Goal: Task Accomplishment & Management: Manage account settings

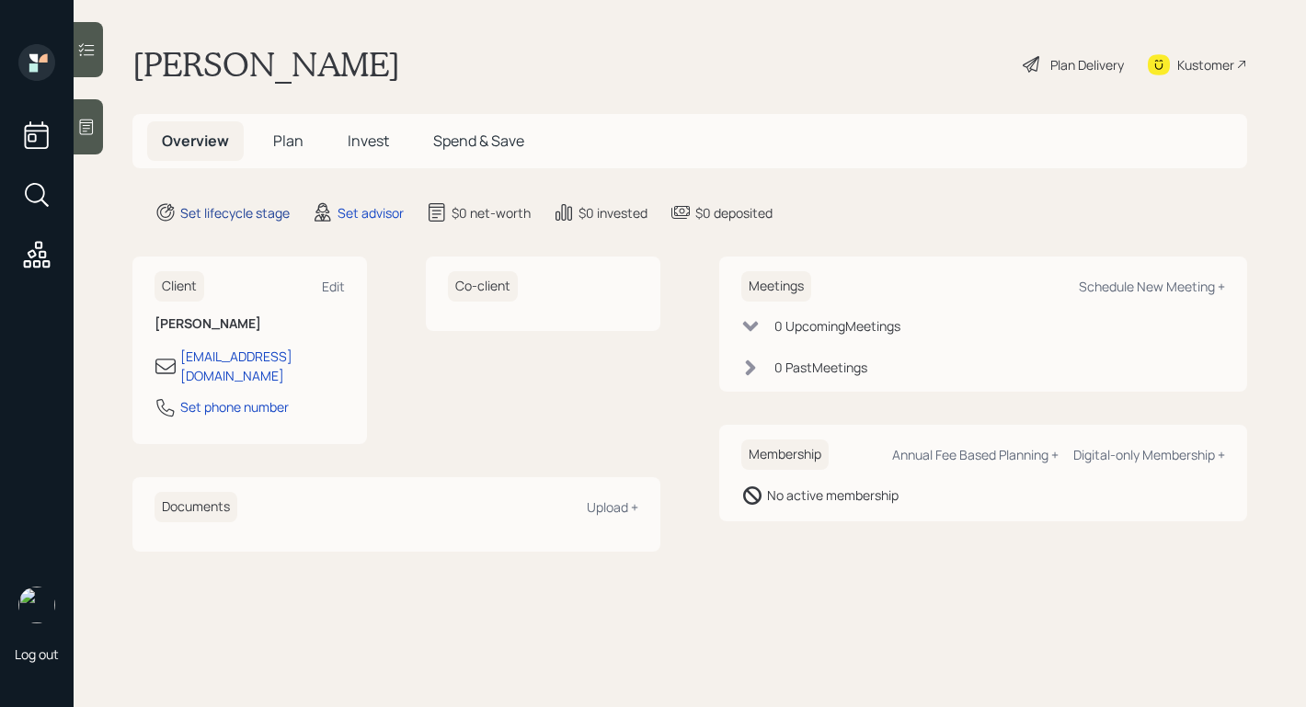
click at [234, 215] on div "Set lifecycle stage" at bounding box center [234, 212] width 109 height 19
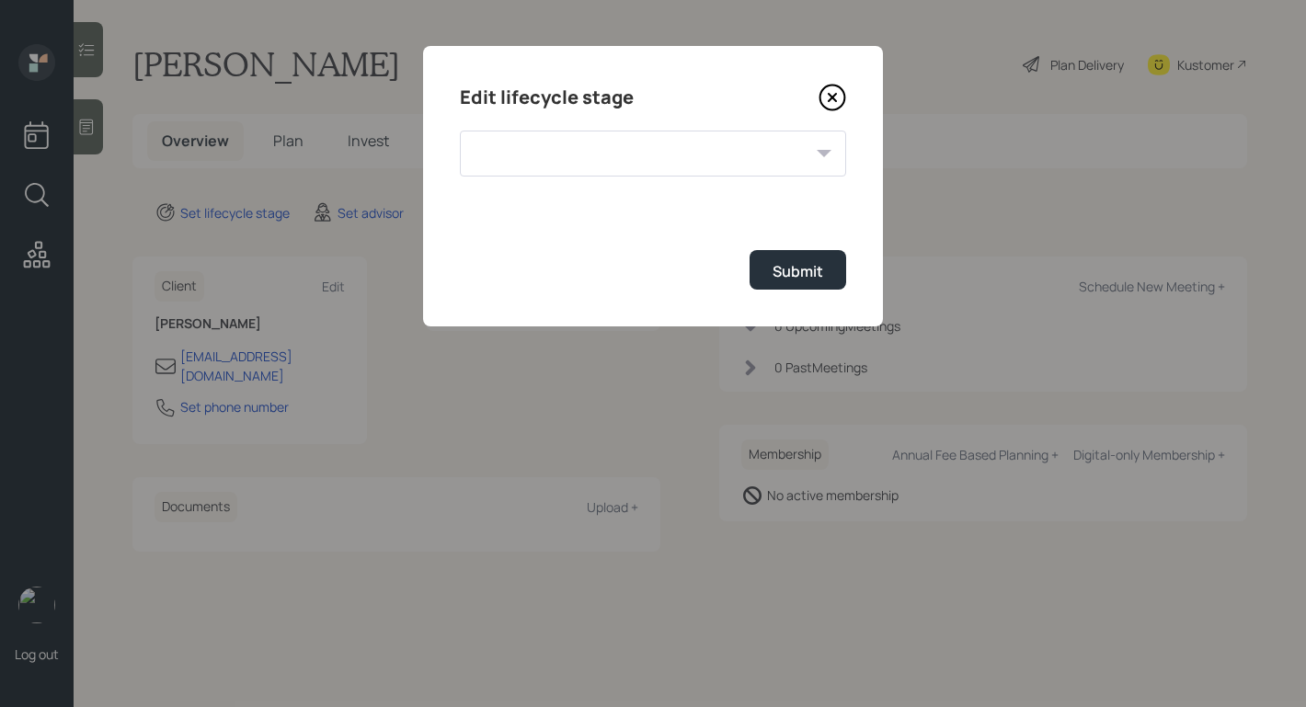
click at [701, 155] on div at bounding box center [653, 154] width 386 height 46
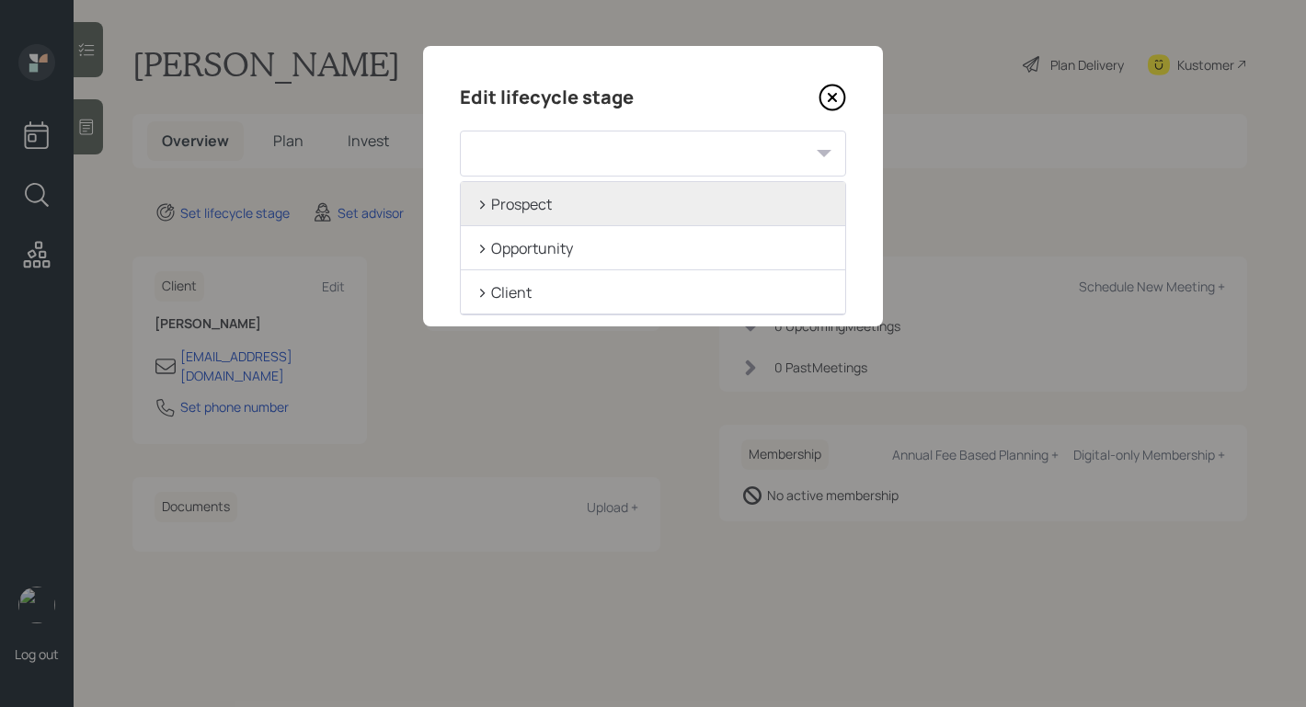
click at [469, 204] on div "> Prospect" at bounding box center [653, 204] width 384 height 44
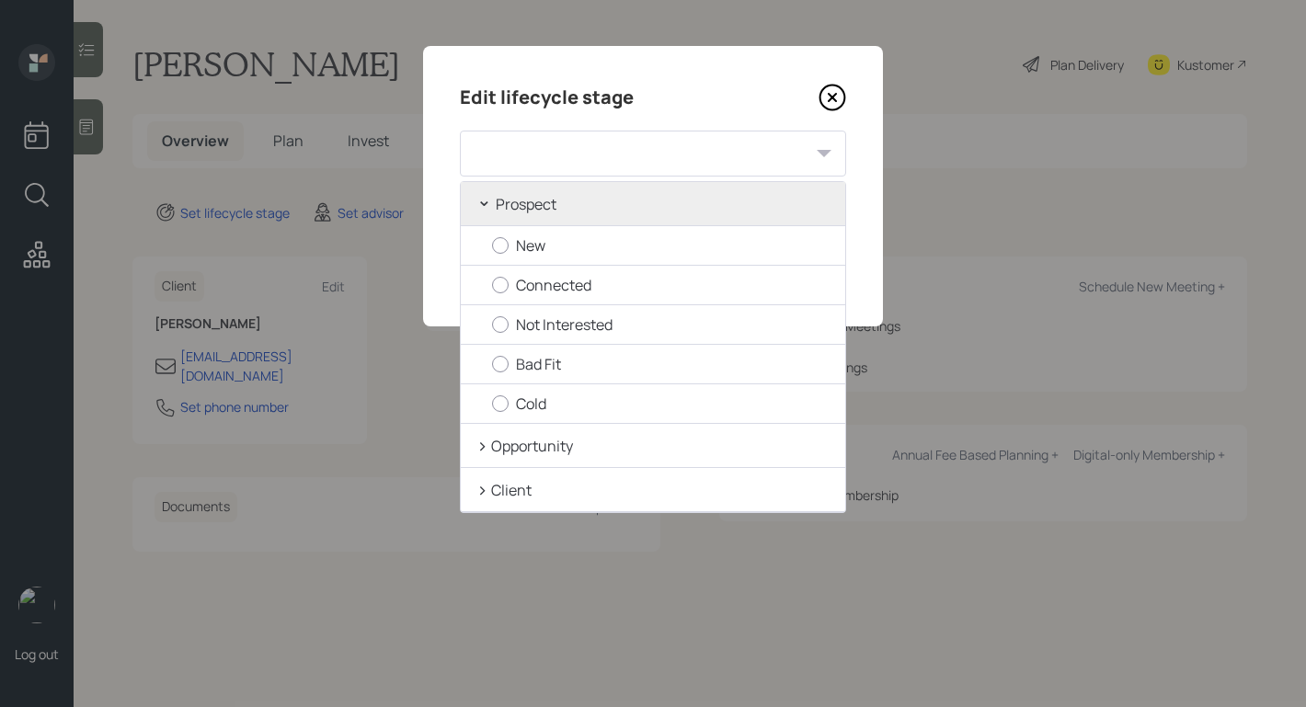
click at [477, 202] on div "⌄" at bounding box center [484, 199] width 16 height 25
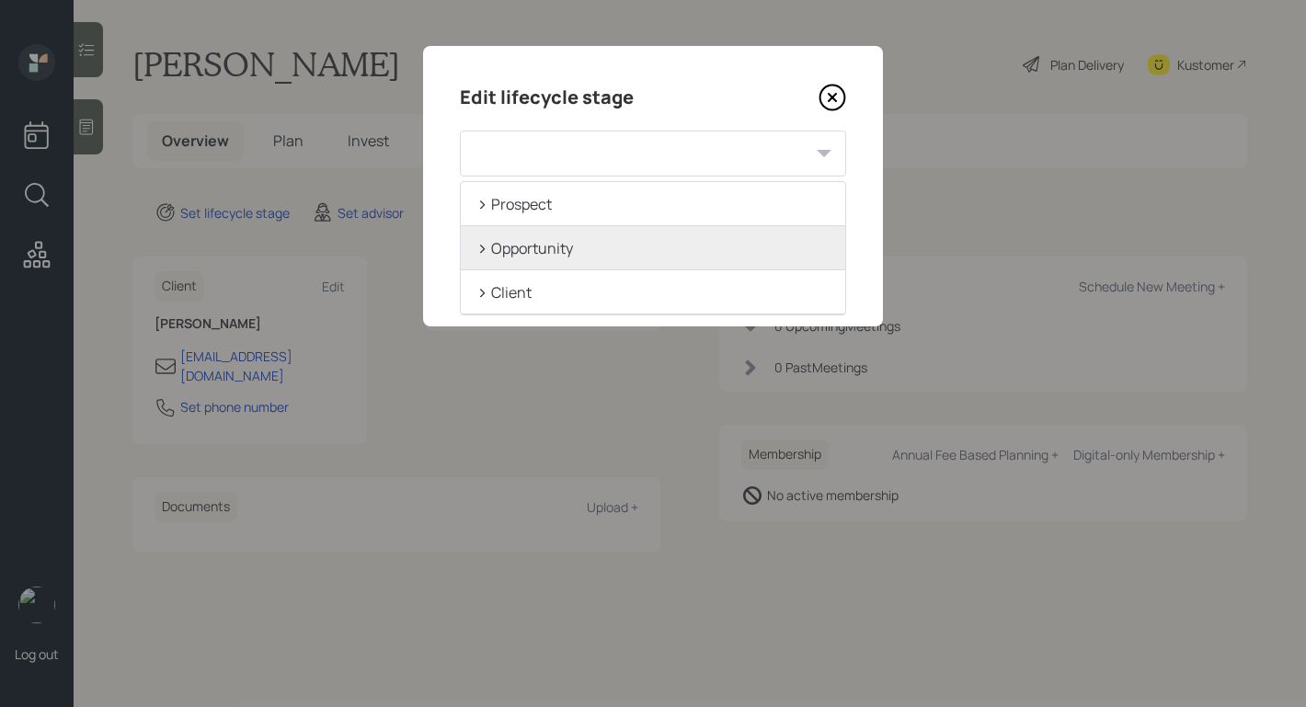
click at [478, 236] on div ">" at bounding box center [481, 247] width 11 height 25
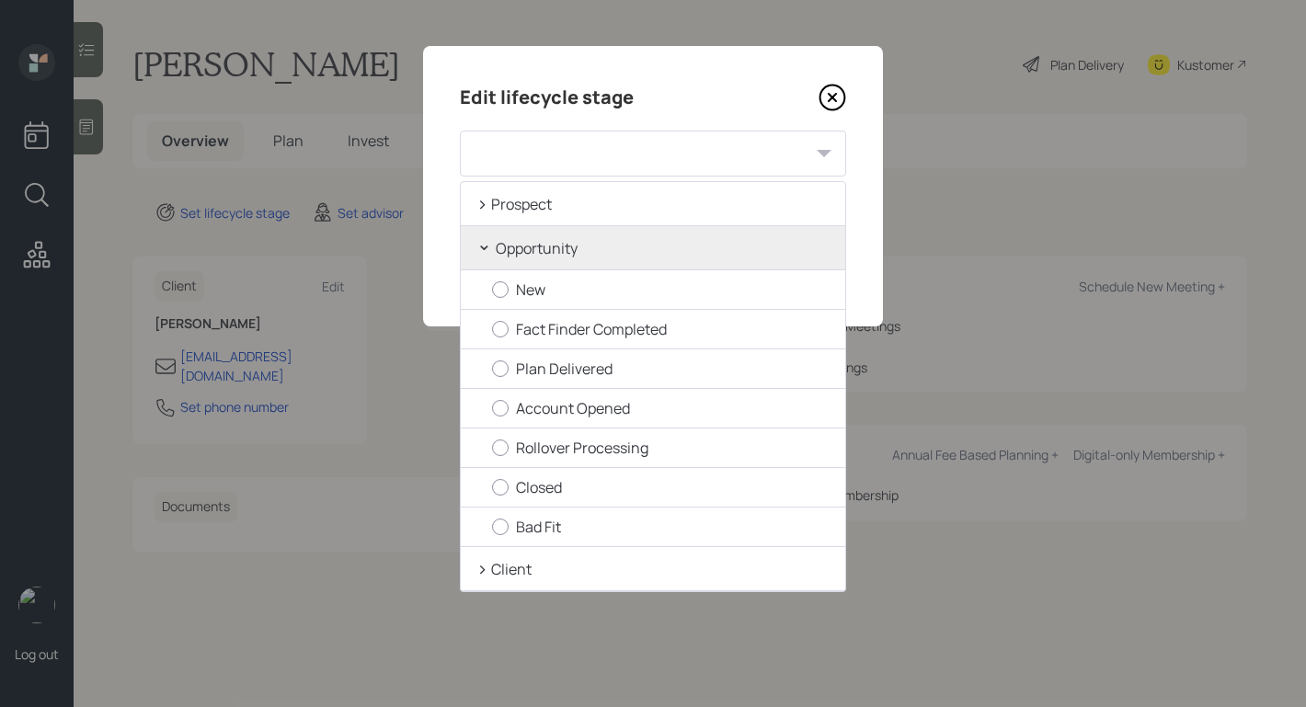
click at [478, 236] on div "⌄" at bounding box center [484, 243] width 16 height 25
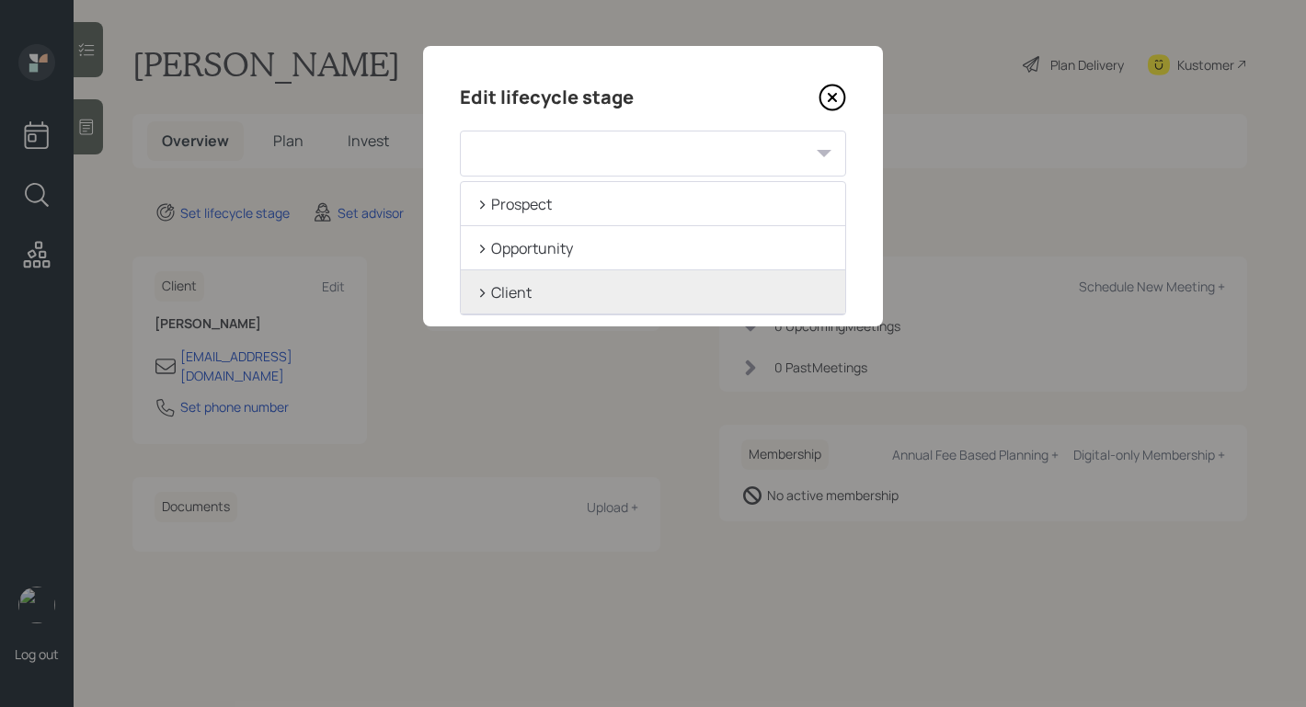
click at [479, 292] on div ">" at bounding box center [481, 292] width 11 height 25
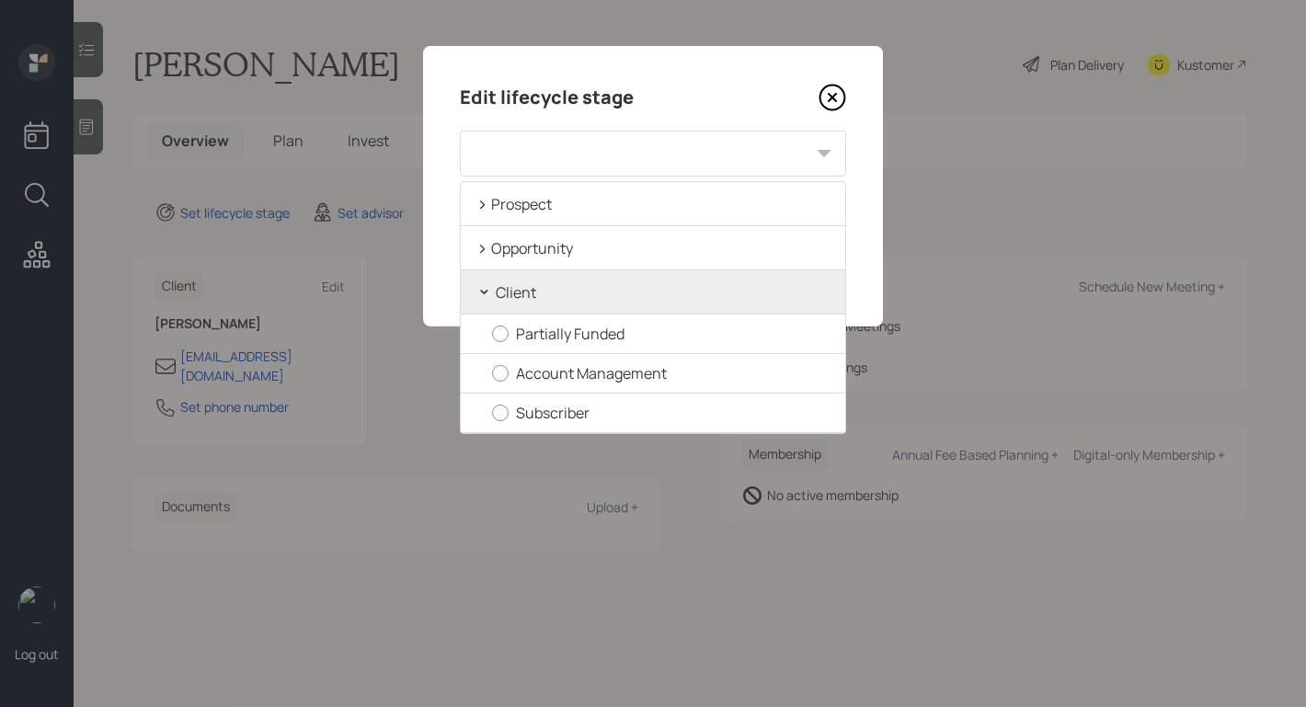
click at [479, 292] on div "⌄" at bounding box center [484, 287] width 16 height 25
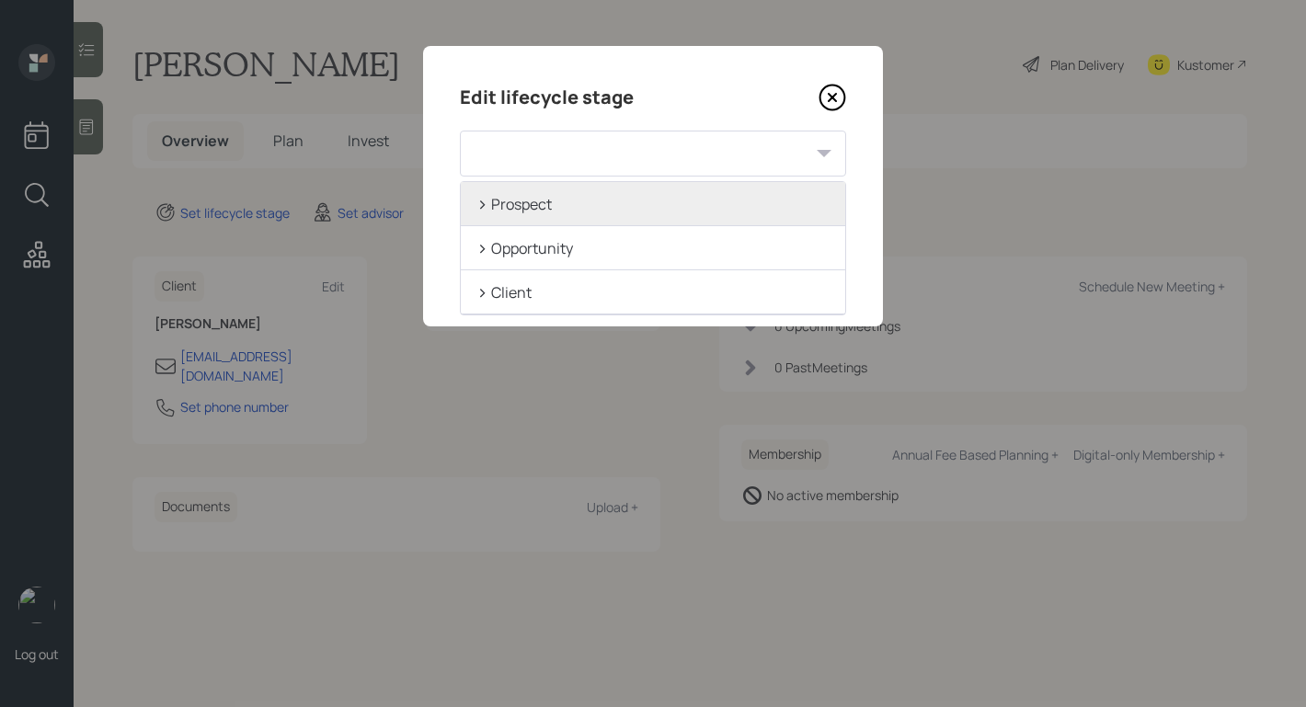
click at [480, 214] on div ">" at bounding box center [481, 203] width 11 height 25
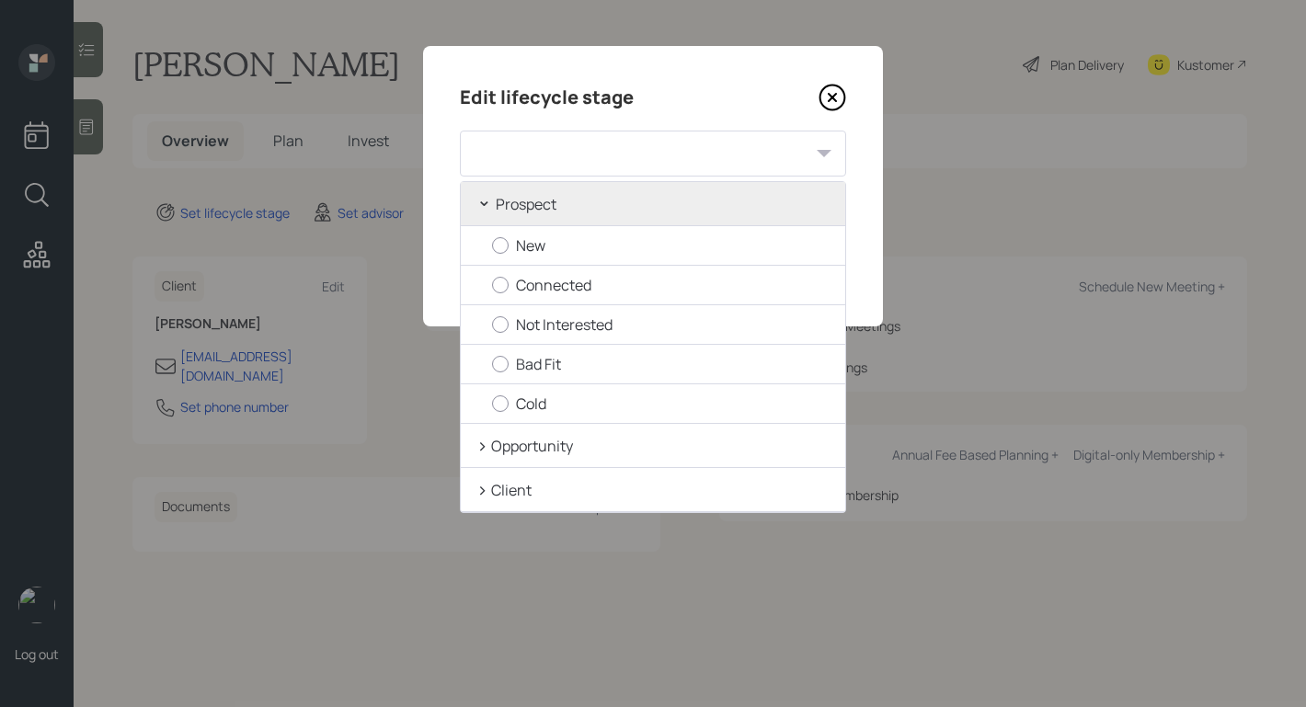
click at [480, 214] on div "⌄ Prospect" at bounding box center [653, 204] width 384 height 44
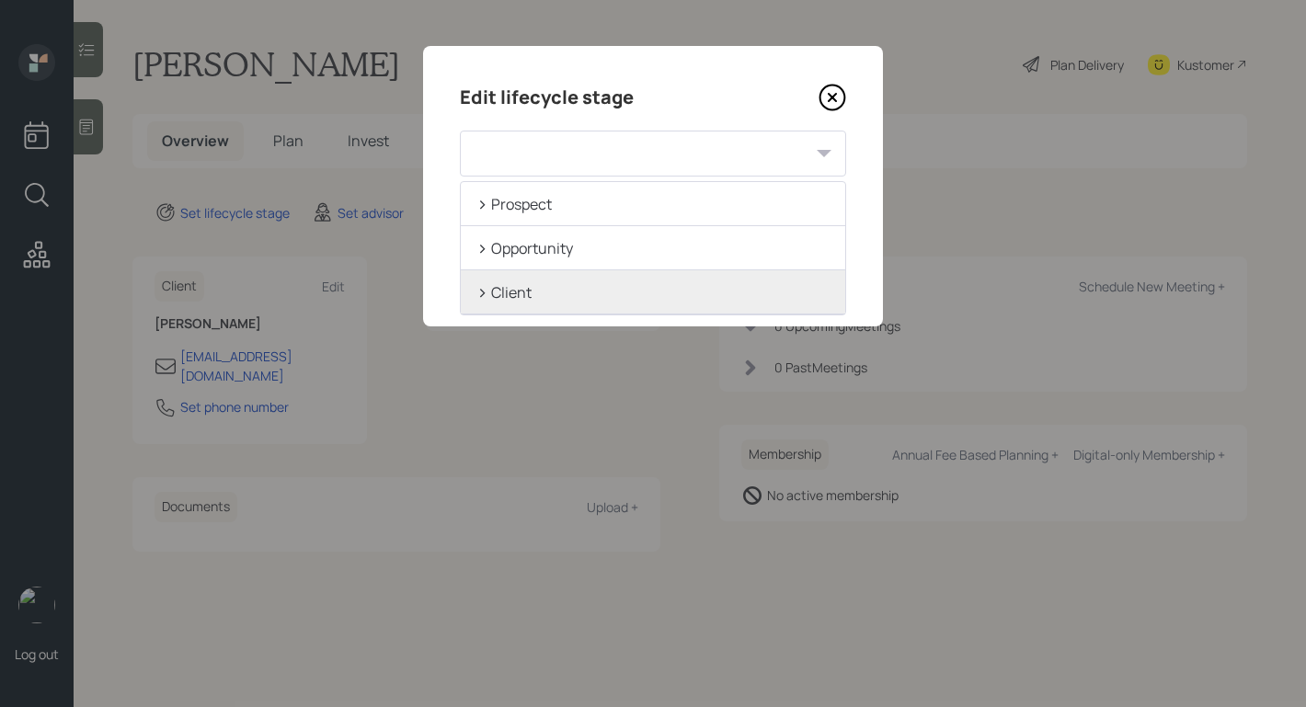
click at [480, 283] on div ">" at bounding box center [481, 292] width 11 height 25
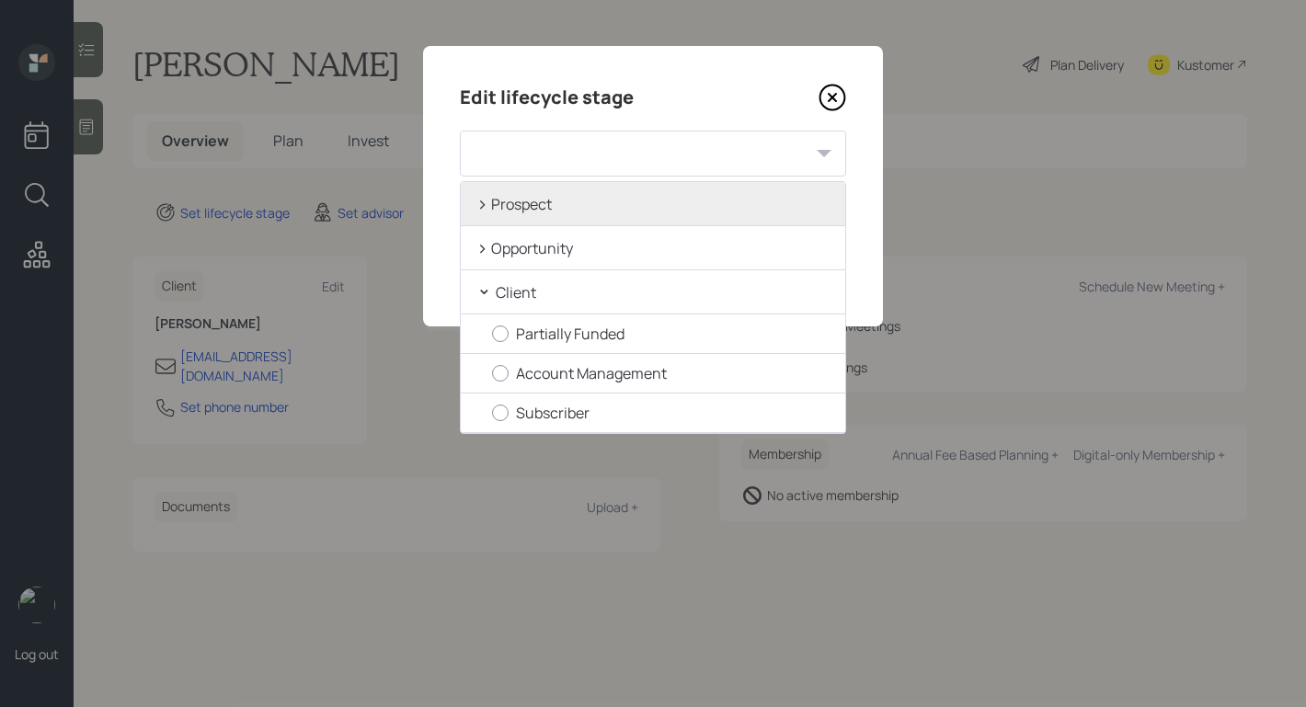
click at [487, 203] on div "> Prospect" at bounding box center [653, 204] width 384 height 44
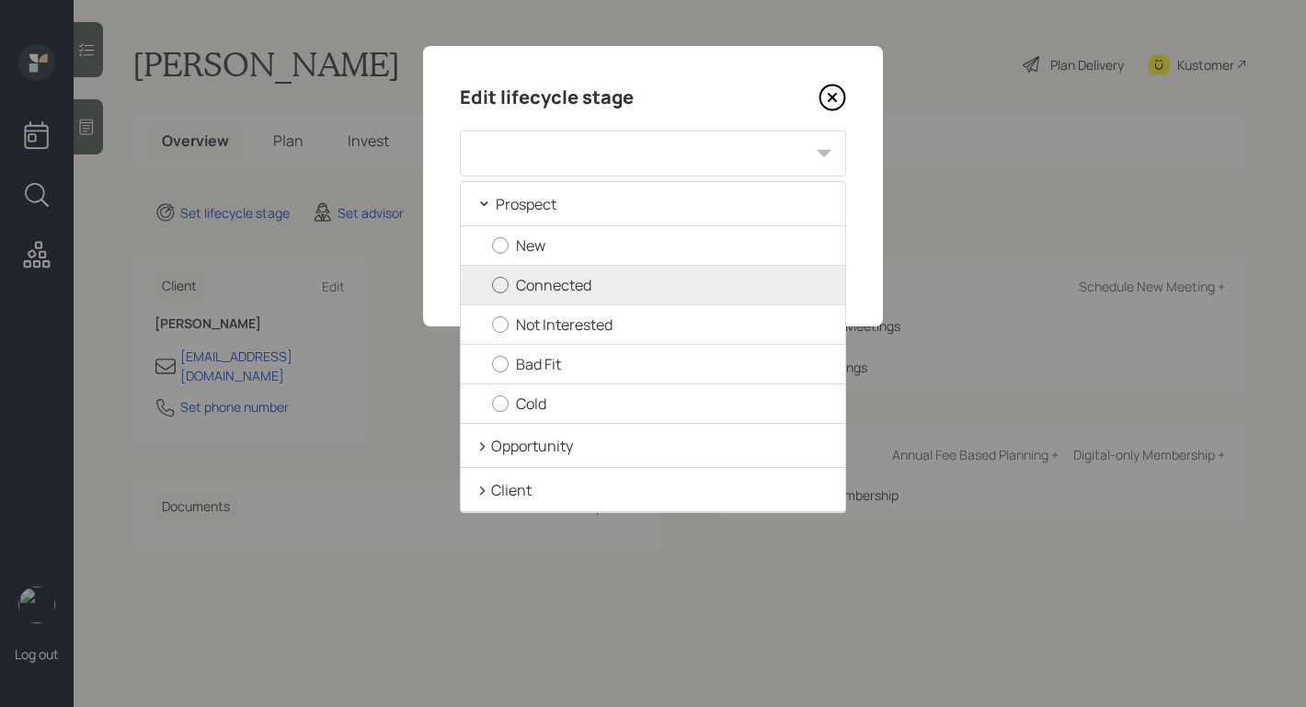
click at [512, 292] on label "Connected" at bounding box center [661, 285] width 338 height 20
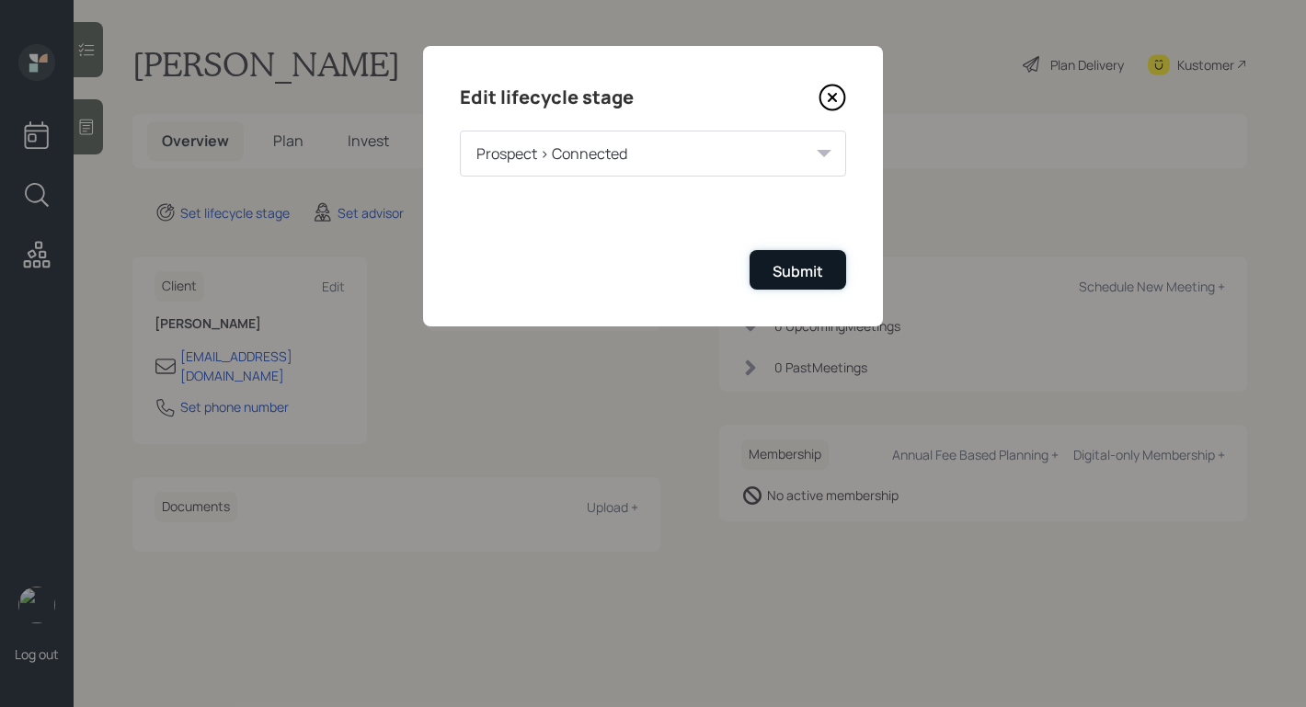
click at [802, 258] on button "Submit" at bounding box center [798, 270] width 97 height 40
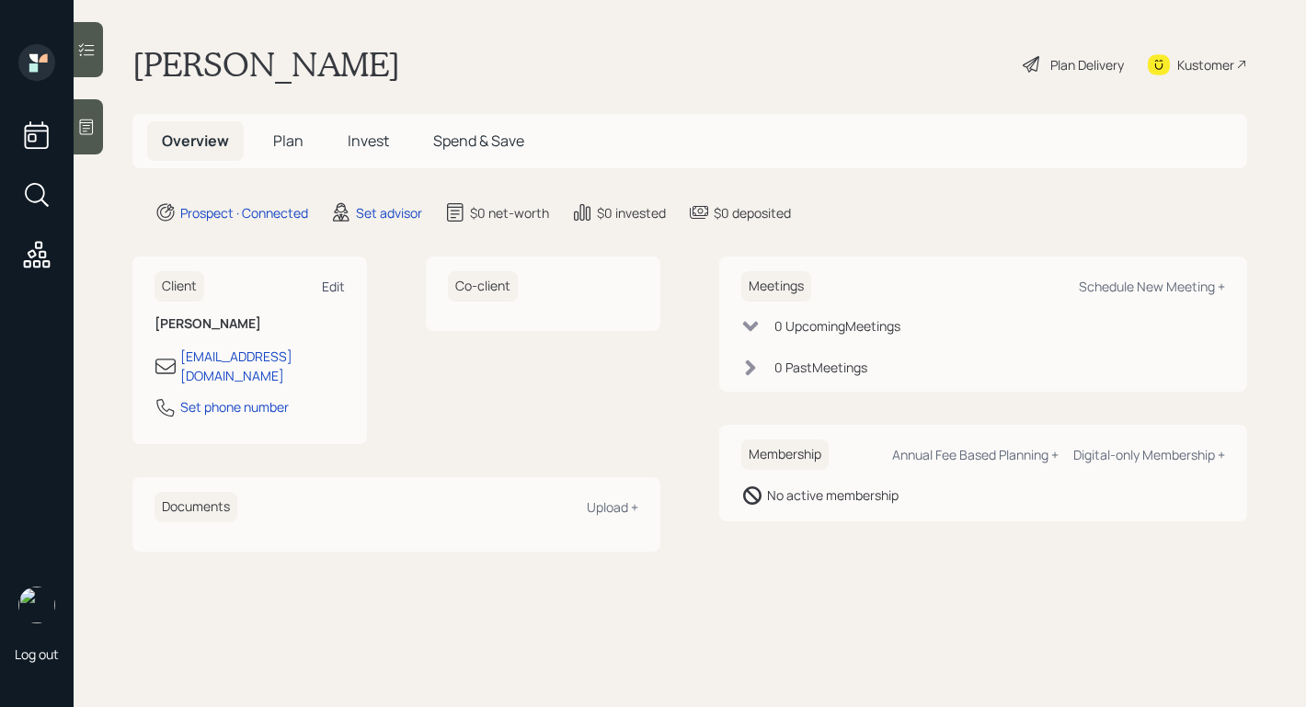
click at [341, 284] on div "Edit" at bounding box center [333, 286] width 23 height 17
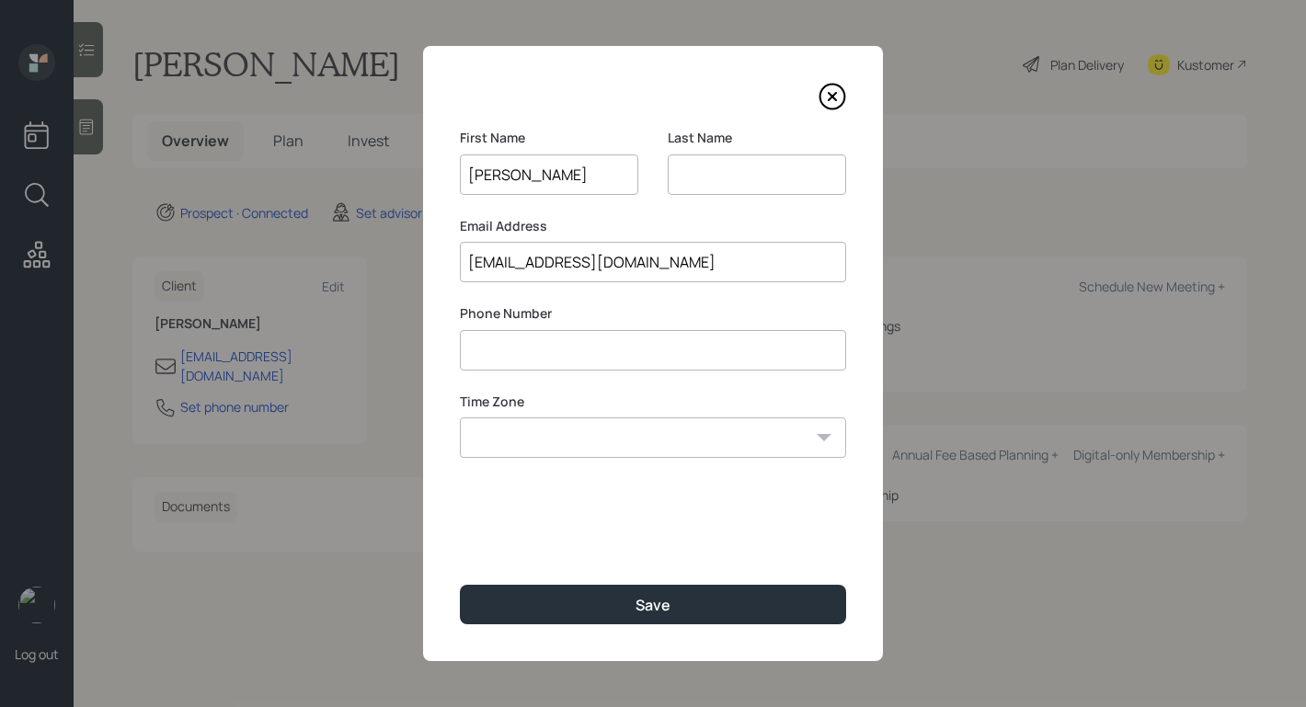
click at [598, 341] on input at bounding box center [653, 350] width 386 height 40
type input "**********"
click at [581, 184] on input "[PERSON_NAME]" at bounding box center [549, 175] width 178 height 40
type input "[PERSON_NAME]"
click at [700, 187] on input at bounding box center [757, 175] width 178 height 40
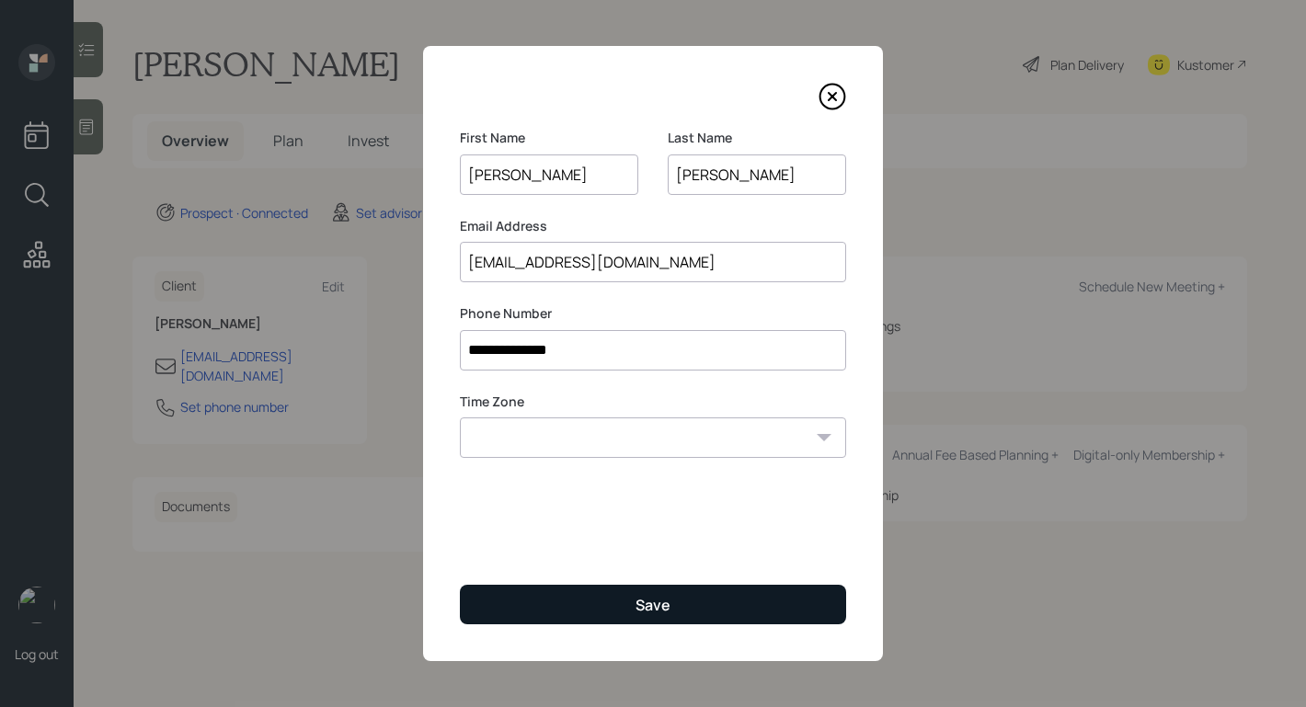
type input "[PERSON_NAME]"
click at [550, 613] on button "Save" at bounding box center [653, 605] width 386 height 40
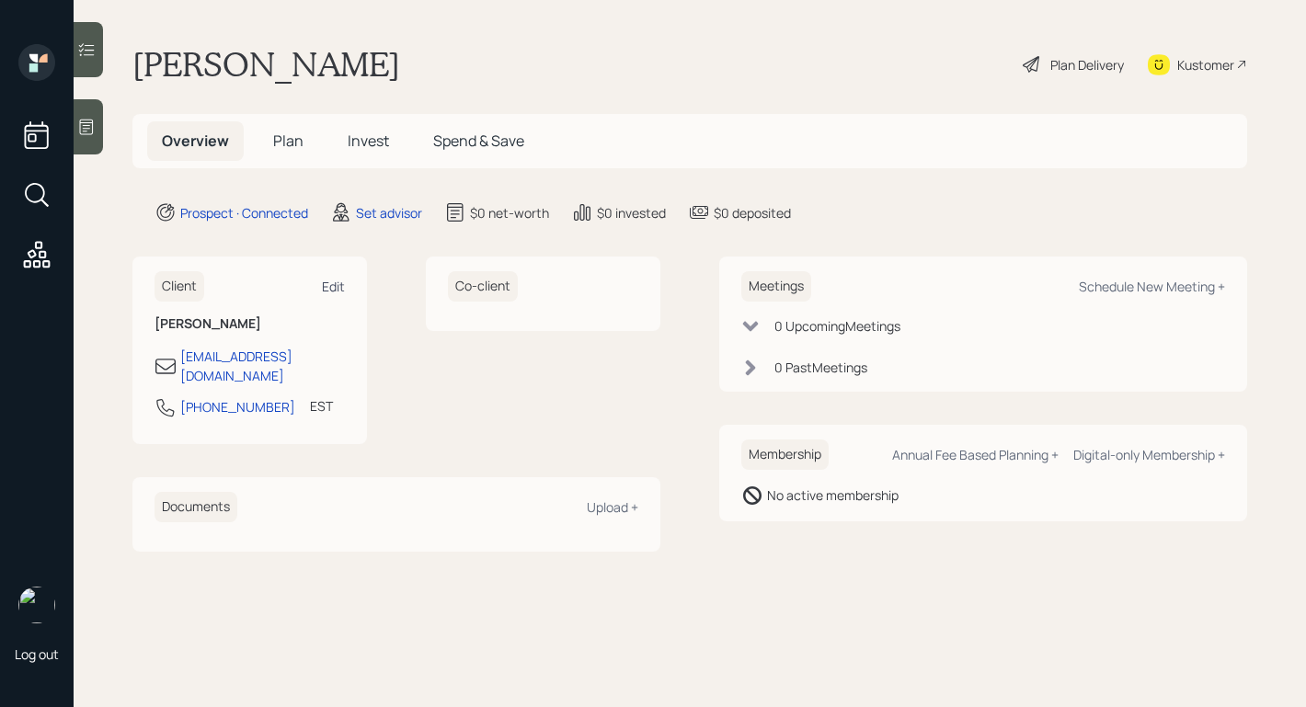
click at [337, 283] on div "Edit" at bounding box center [333, 286] width 23 height 17
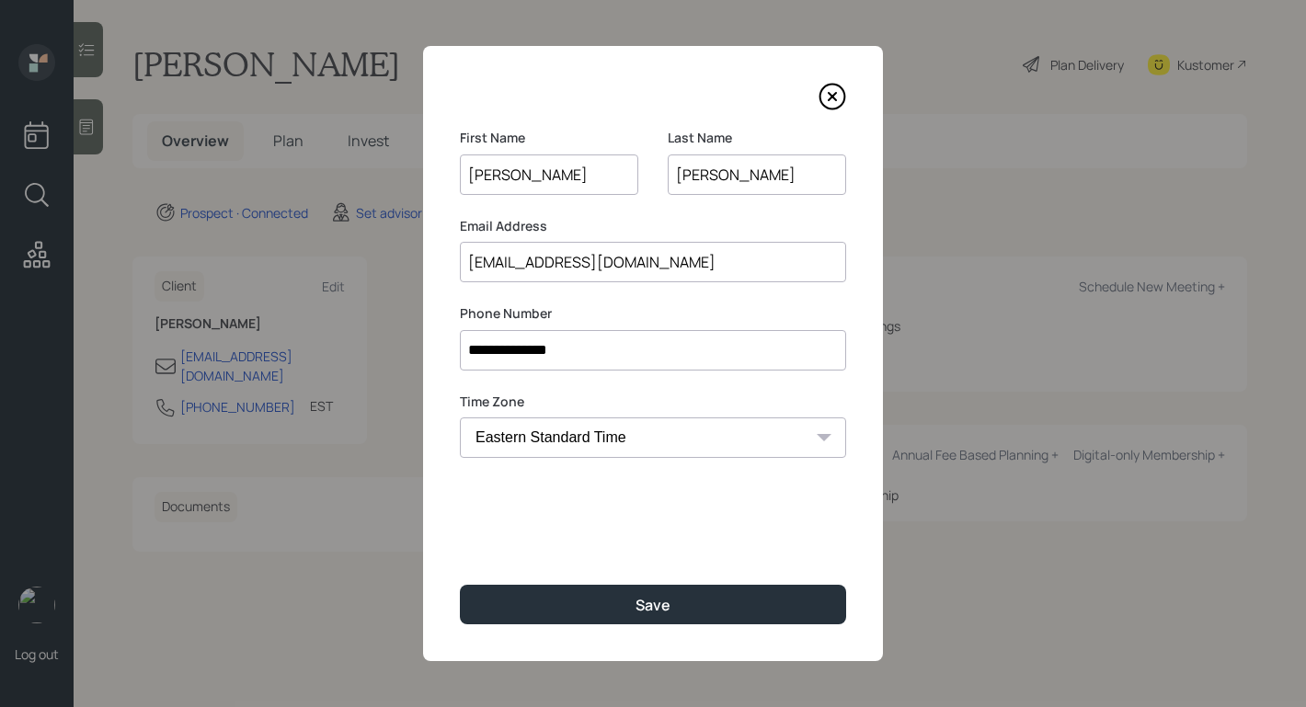
click at [645, 352] on input "**********" at bounding box center [653, 350] width 386 height 40
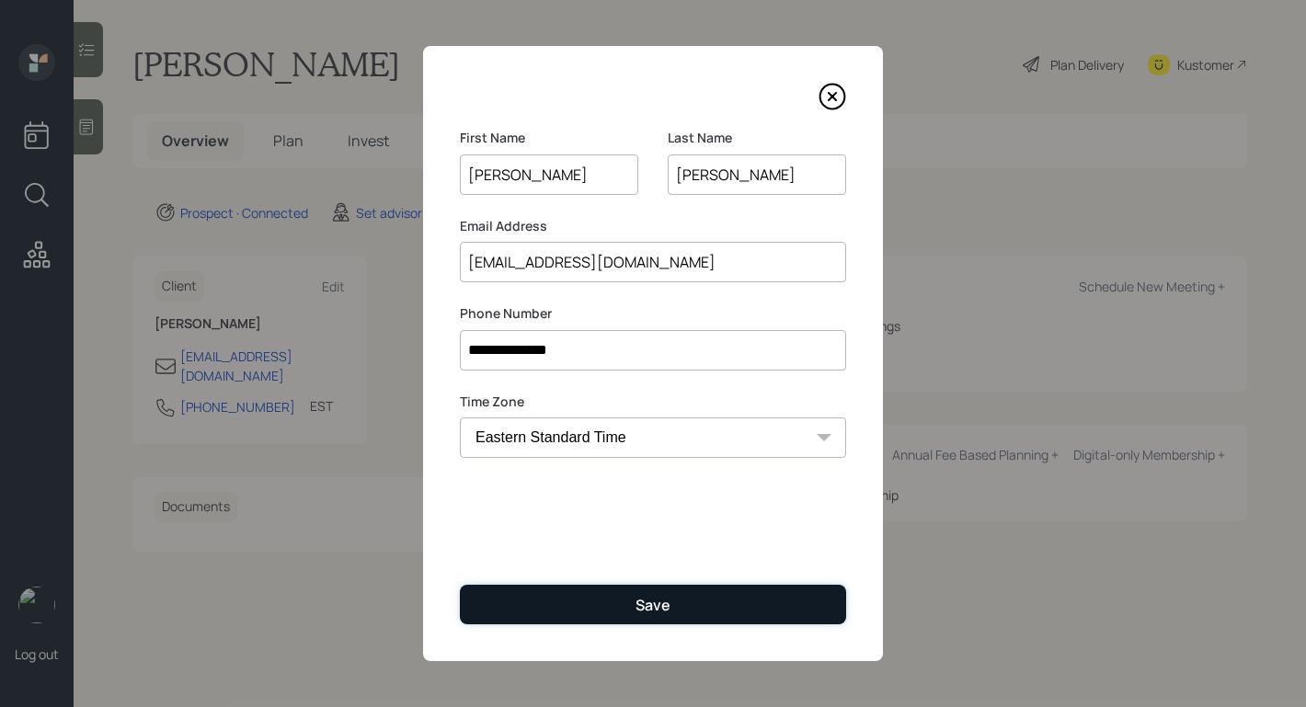
click at [636, 587] on button "Save" at bounding box center [653, 605] width 386 height 40
